Goal: Navigation & Orientation: Find specific page/section

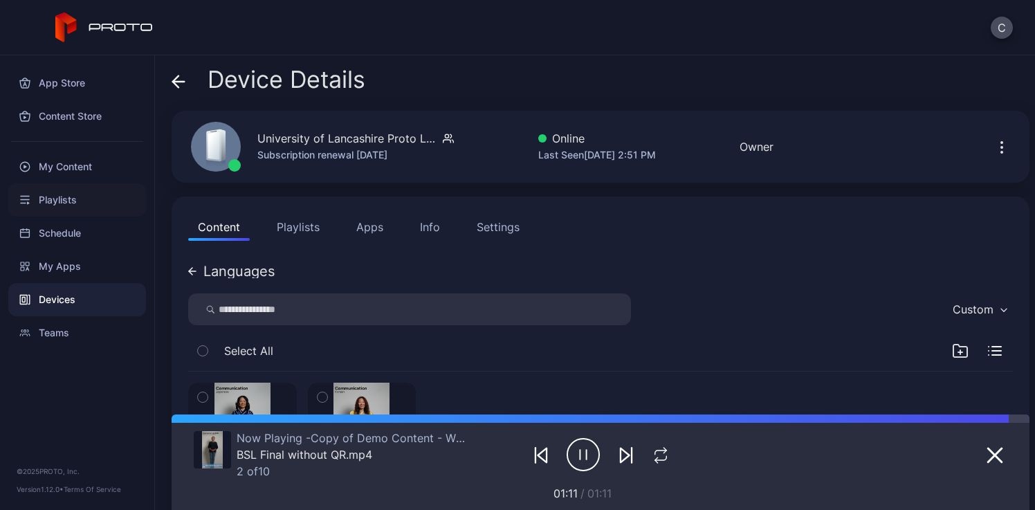
click at [96, 197] on div "Playlists" at bounding box center [77, 199] width 138 height 33
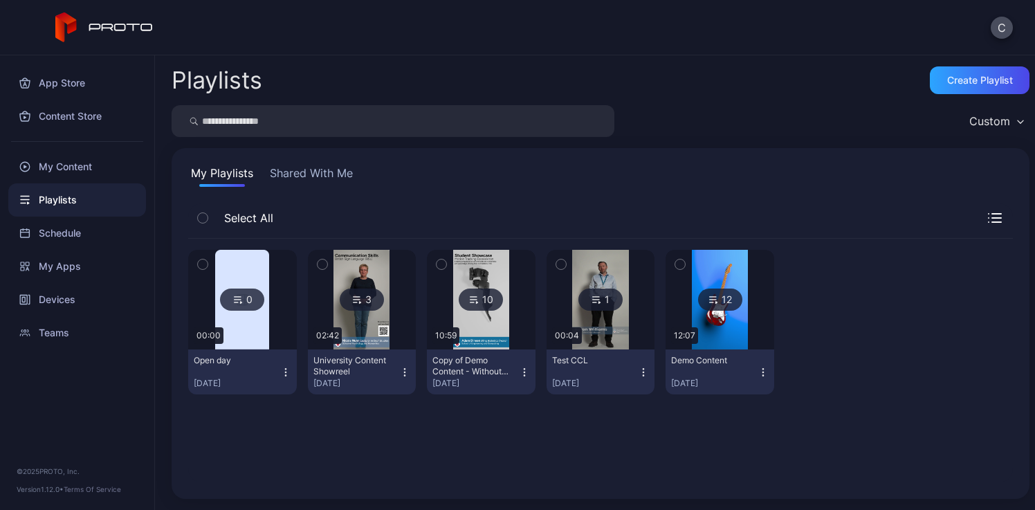
click at [230, 267] on img at bounding box center [242, 300] width 54 height 100
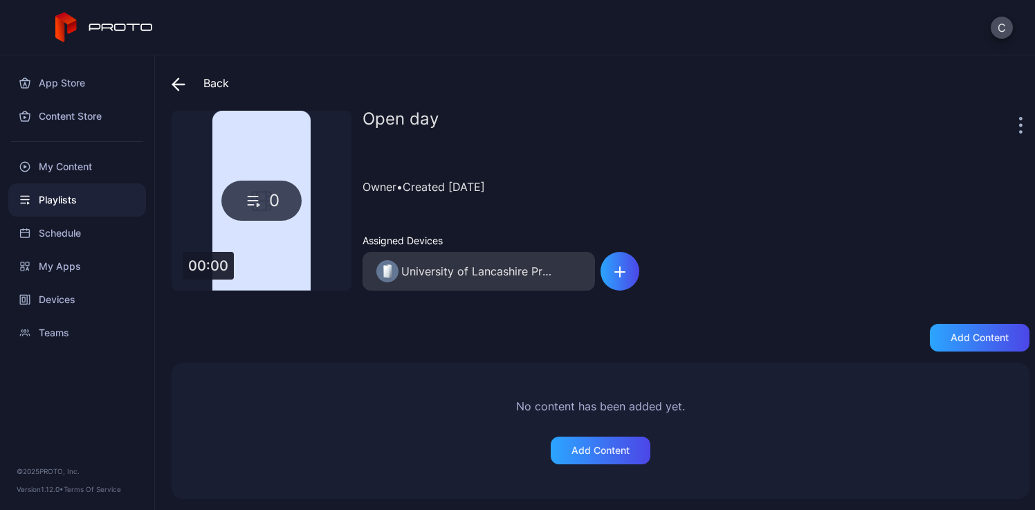
click at [224, 84] on div "Back" at bounding box center [200, 82] width 57 height 33
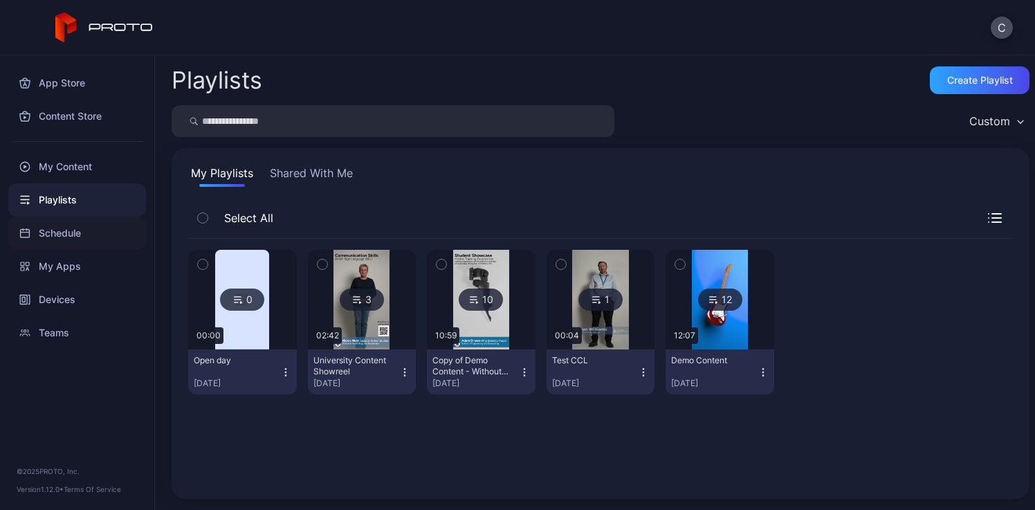
click at [60, 244] on div "Schedule" at bounding box center [77, 233] width 138 height 33
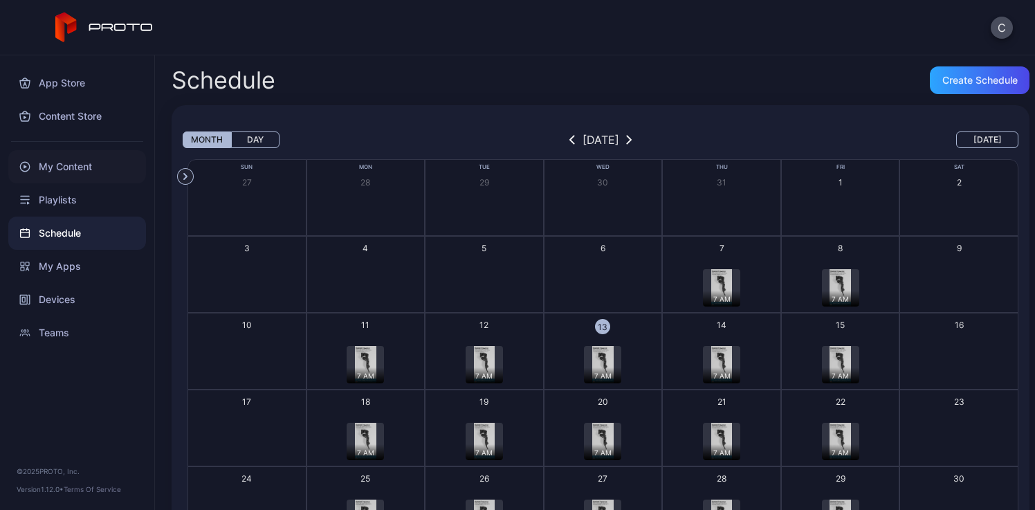
click at [77, 153] on div "My Content" at bounding box center [77, 166] width 138 height 33
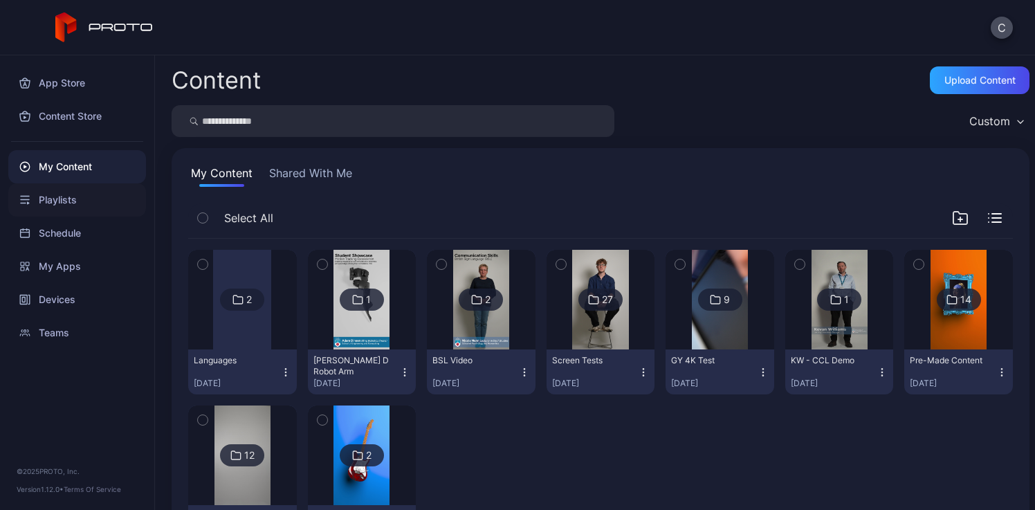
click at [71, 208] on div "Playlists" at bounding box center [77, 199] width 138 height 33
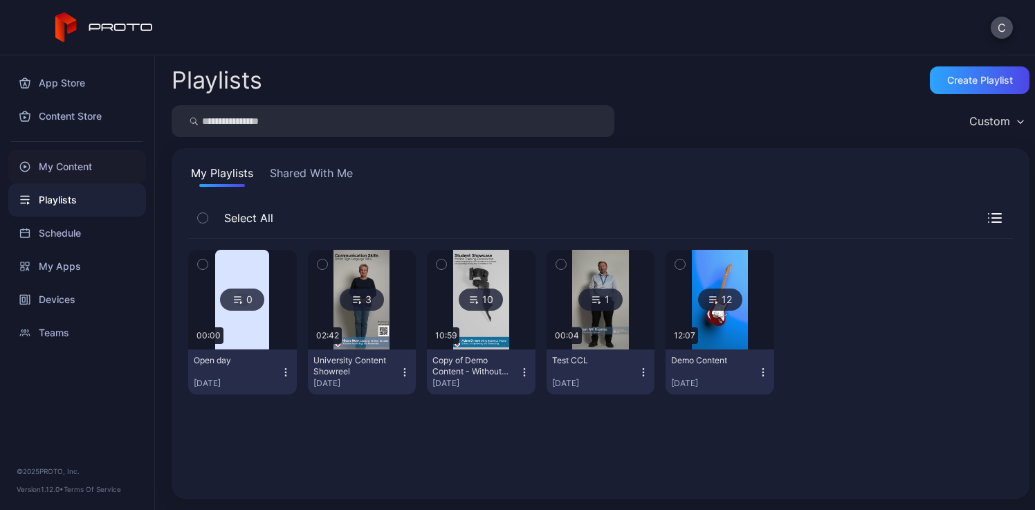
click at [59, 165] on div "My Content" at bounding box center [77, 166] width 138 height 33
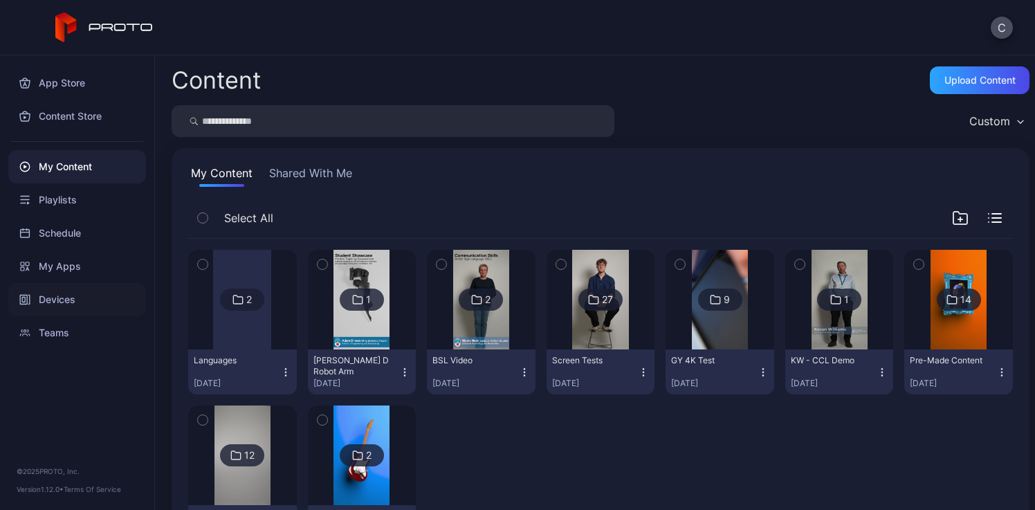
click at [66, 303] on div "Devices" at bounding box center [77, 299] width 138 height 33
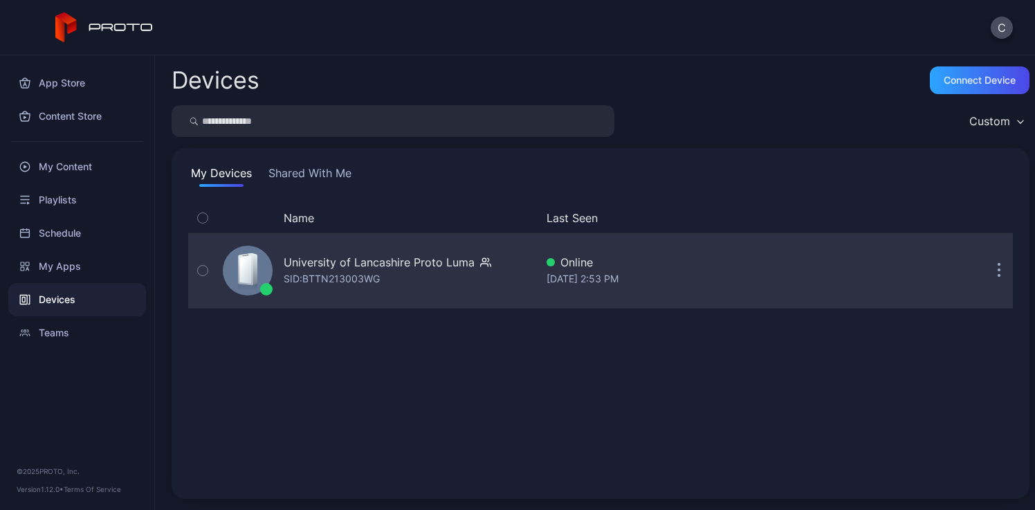
click at [518, 282] on div "University of Lancashire Proto [PERSON_NAME]: BTTN213003WG" at bounding box center [376, 270] width 318 height 69
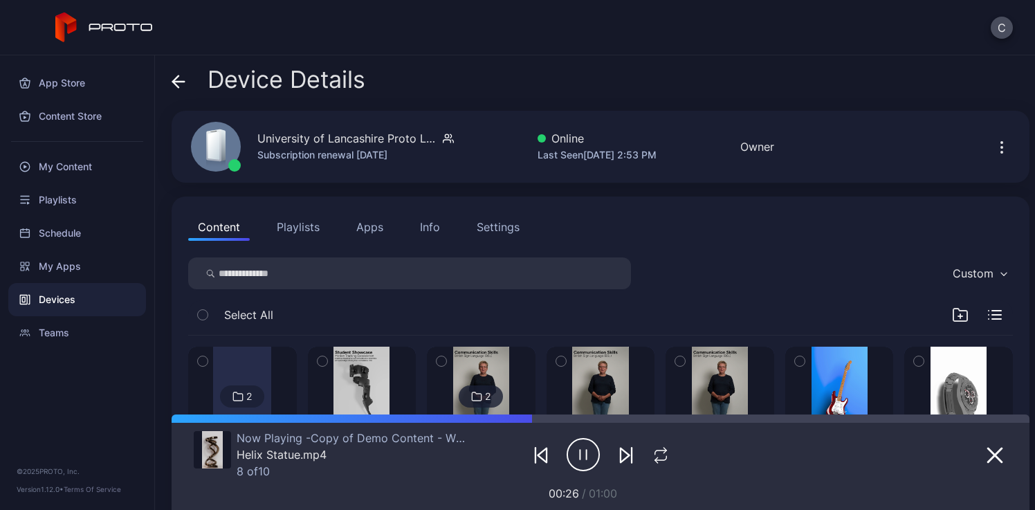
click at [994, 140] on icon "button" at bounding box center [1002, 147] width 17 height 17
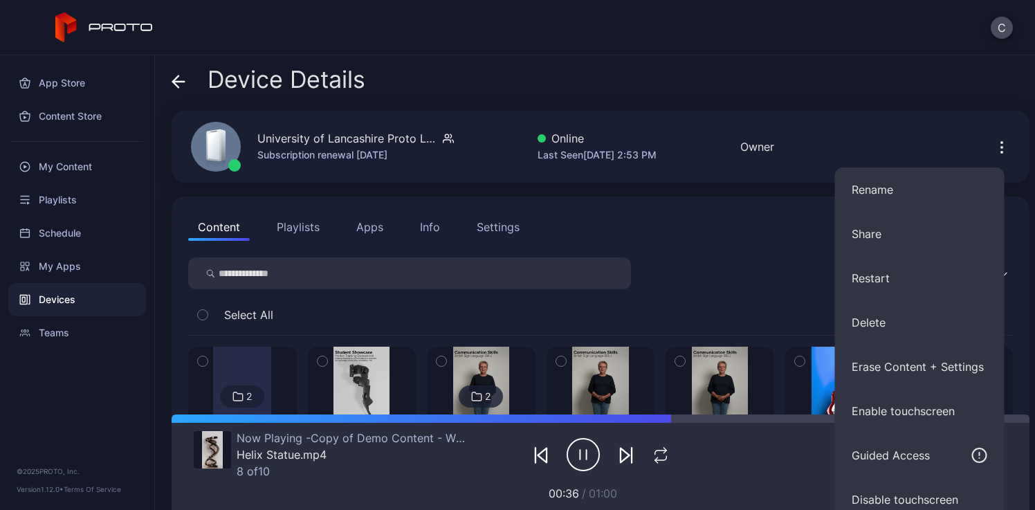
click at [657, 147] on div "Last Seen [DATE] 2:53 PM" at bounding box center [597, 155] width 119 height 17
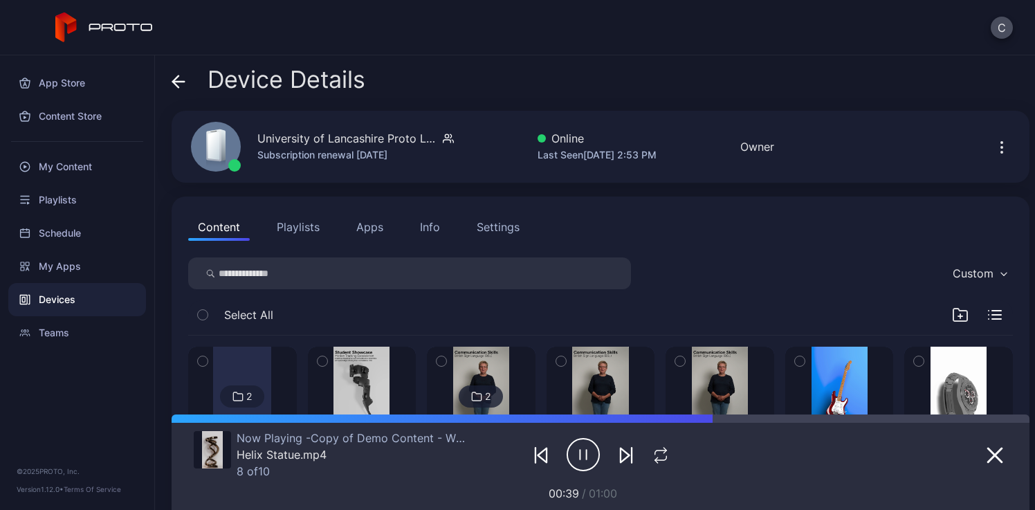
click at [301, 70] on span "Device Details" at bounding box center [287, 79] width 158 height 26
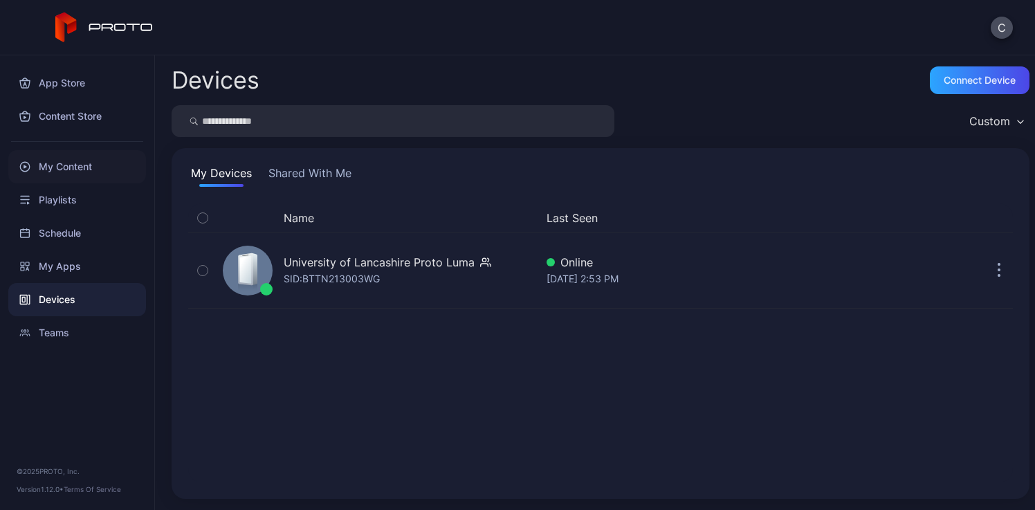
click at [87, 176] on div "My Content" at bounding box center [77, 166] width 138 height 33
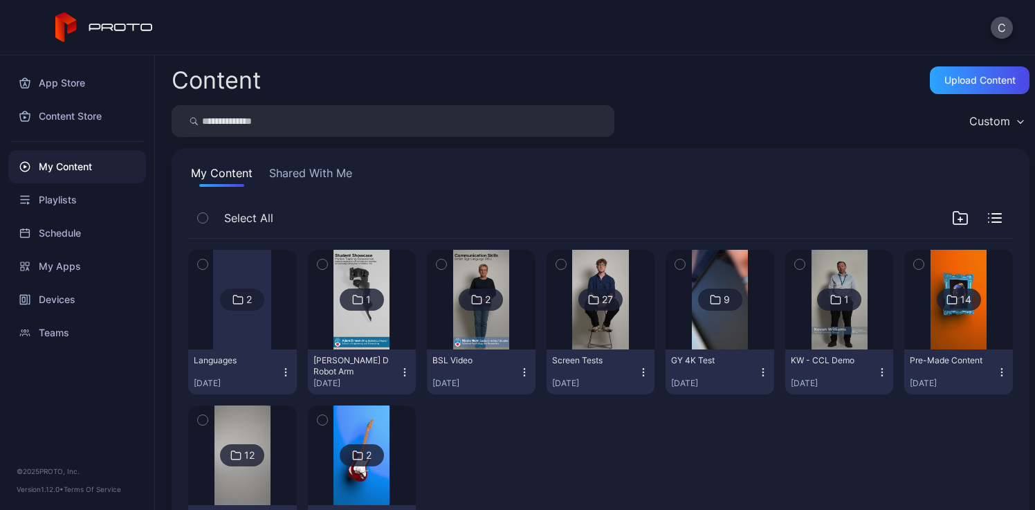
click at [237, 341] on div at bounding box center [242, 300] width 58 height 100
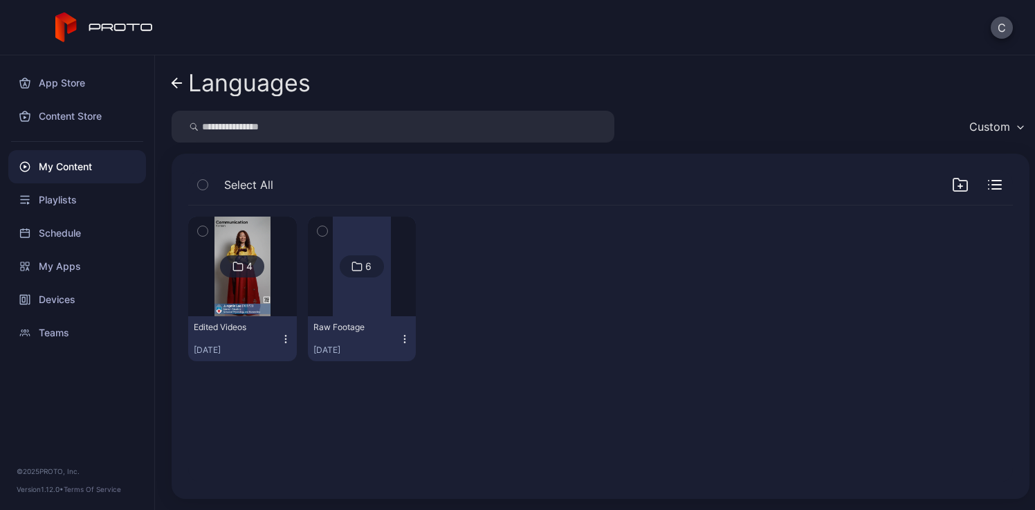
click at [246, 298] on img at bounding box center [243, 267] width 56 height 100
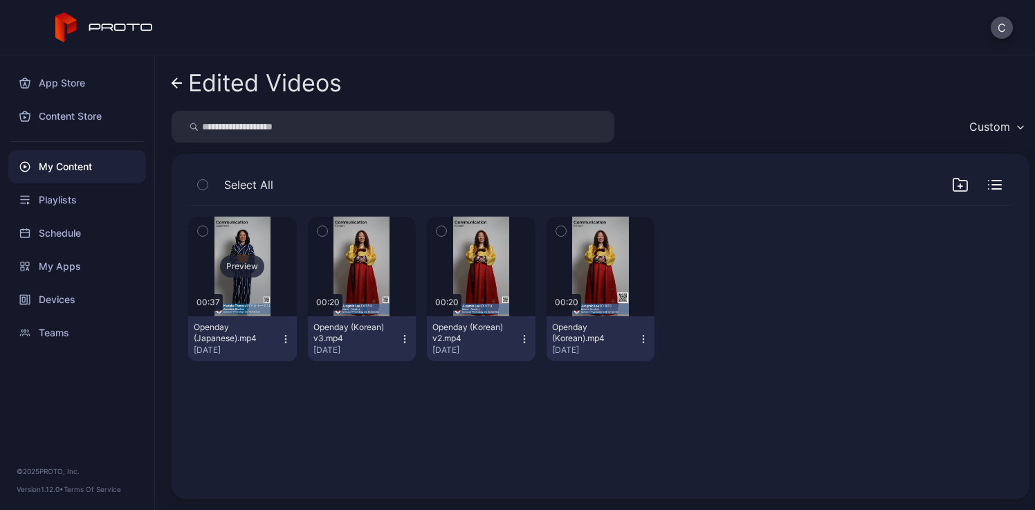
click at [246, 268] on div "Preview" at bounding box center [242, 266] width 44 height 22
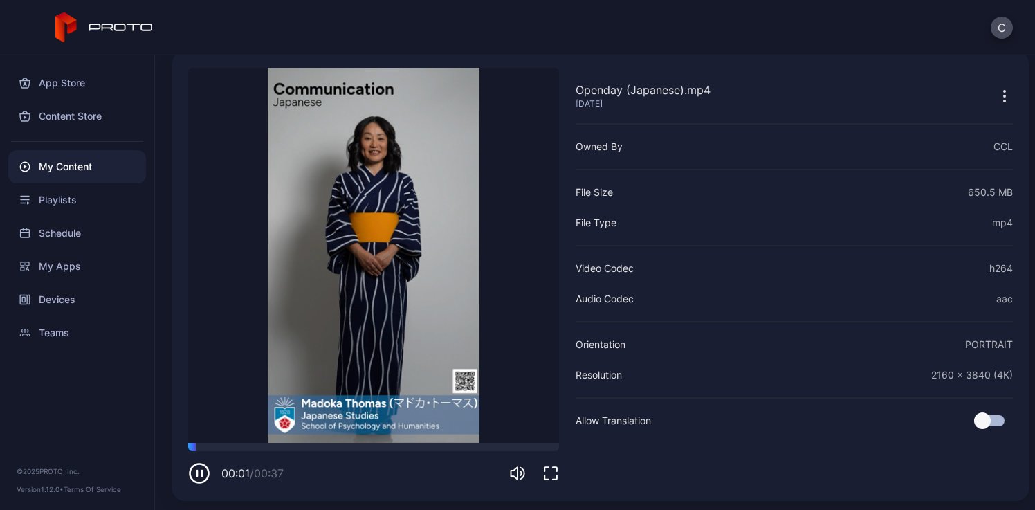
scroll to position [62, 0]
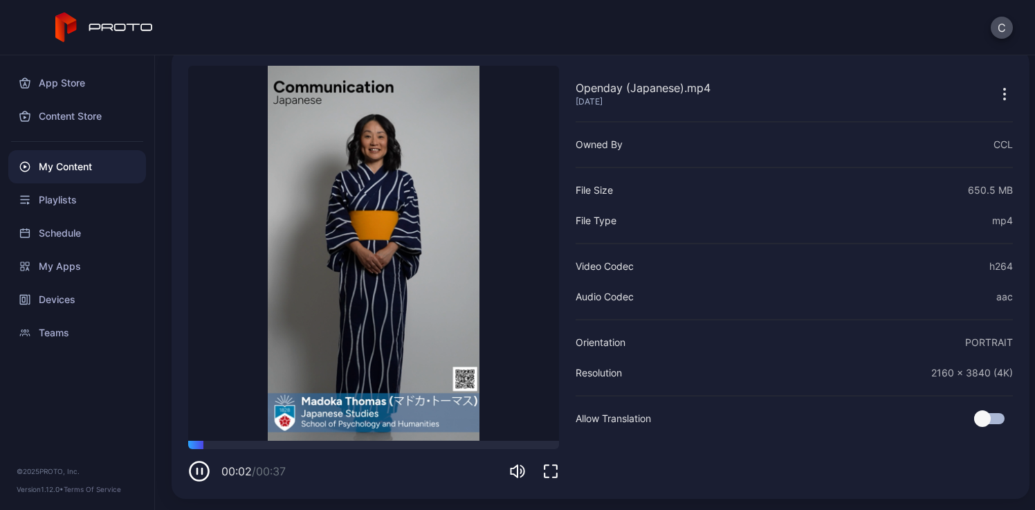
click at [552, 474] on icon "button" at bounding box center [551, 471] width 17 height 17
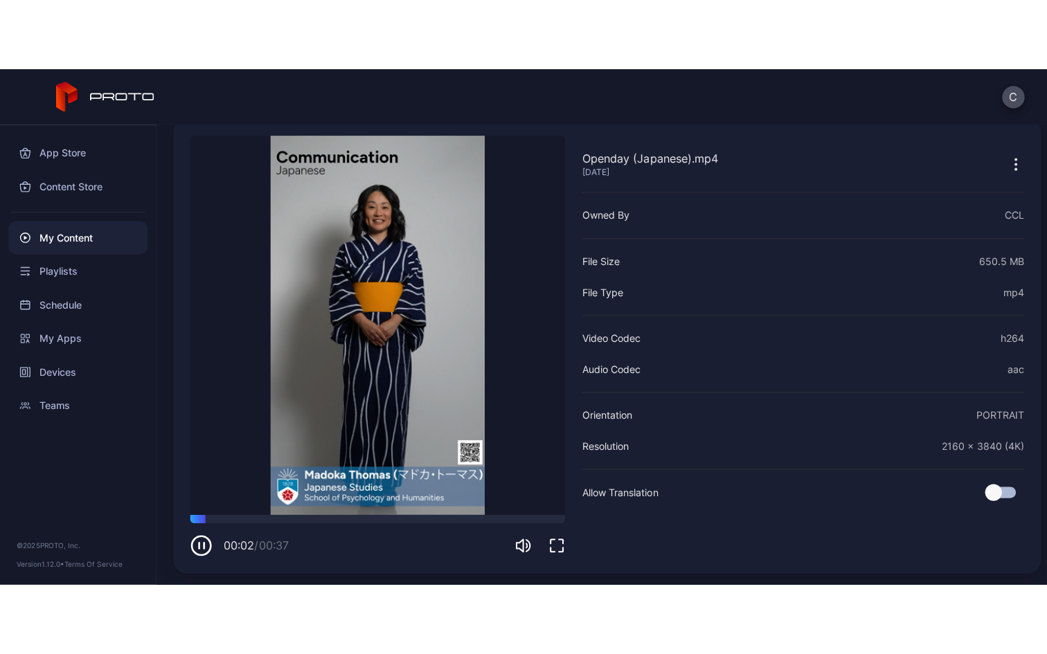
scroll to position [0, 0]
